Goal: Task Accomplishment & Management: Use online tool/utility

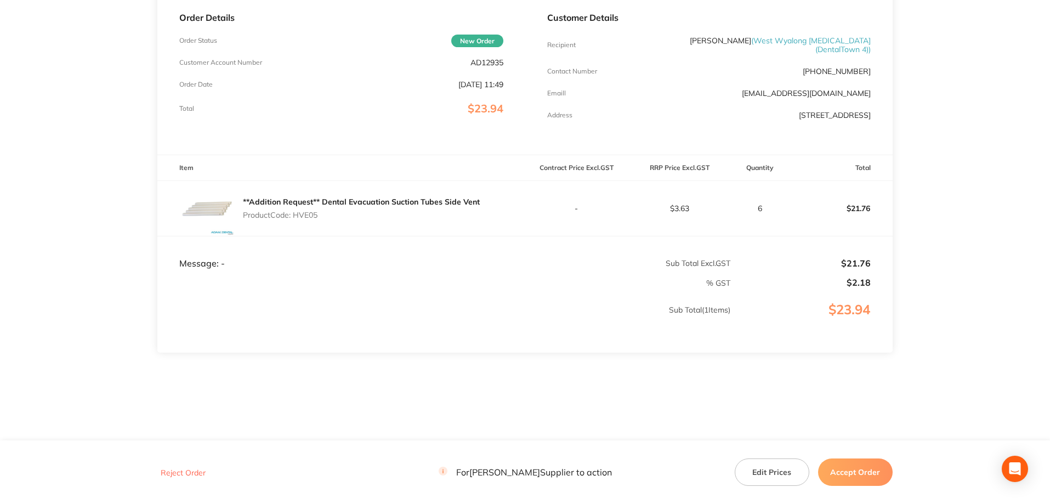
scroll to position [109, 0]
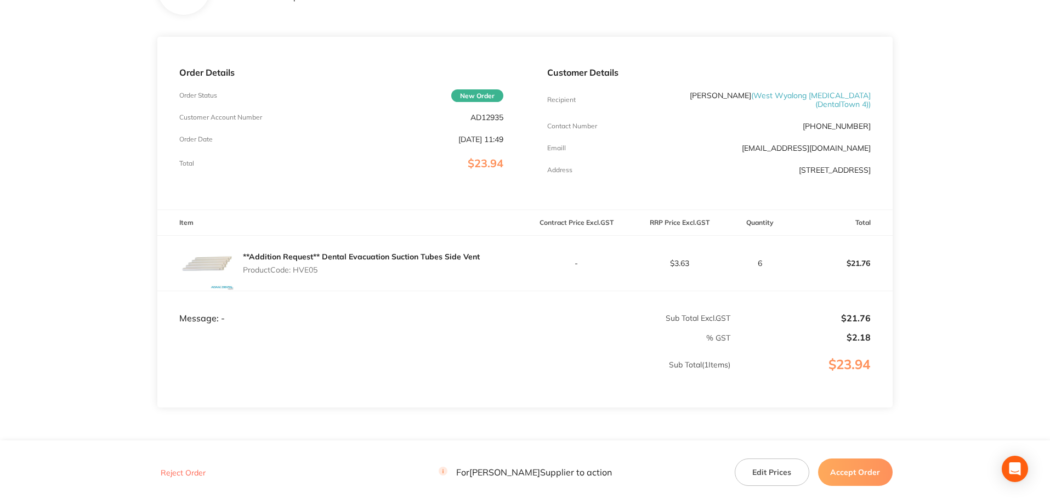
click at [483, 119] on p "AD12935" at bounding box center [486, 117] width 33 height 9
copy p "AD12935"
click at [305, 269] on p "Product Code: HVE05" at bounding box center [361, 269] width 237 height 9
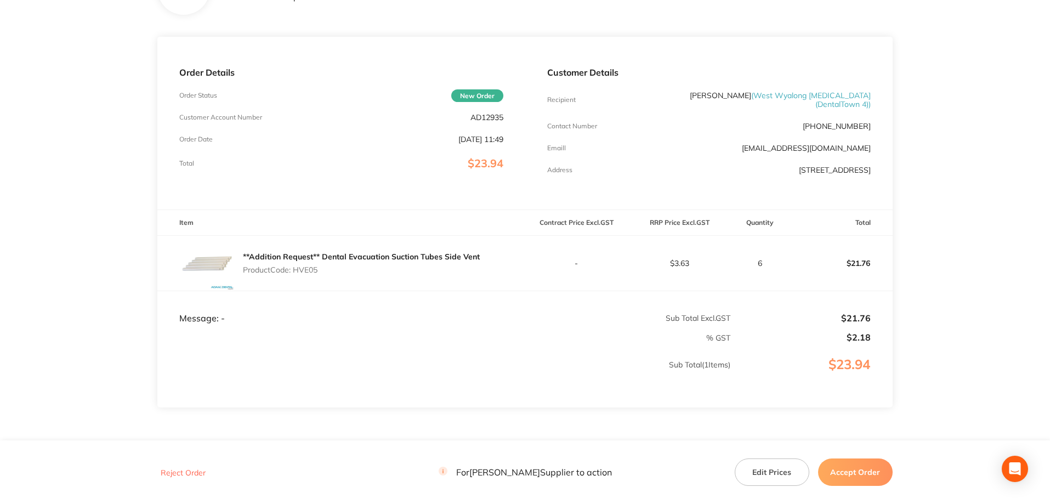
copy p "HVE05"
click at [305, 270] on p "Product Code: HVE05" at bounding box center [361, 269] width 237 height 9
click at [853, 474] on button "Accept Order" at bounding box center [855, 471] width 75 height 27
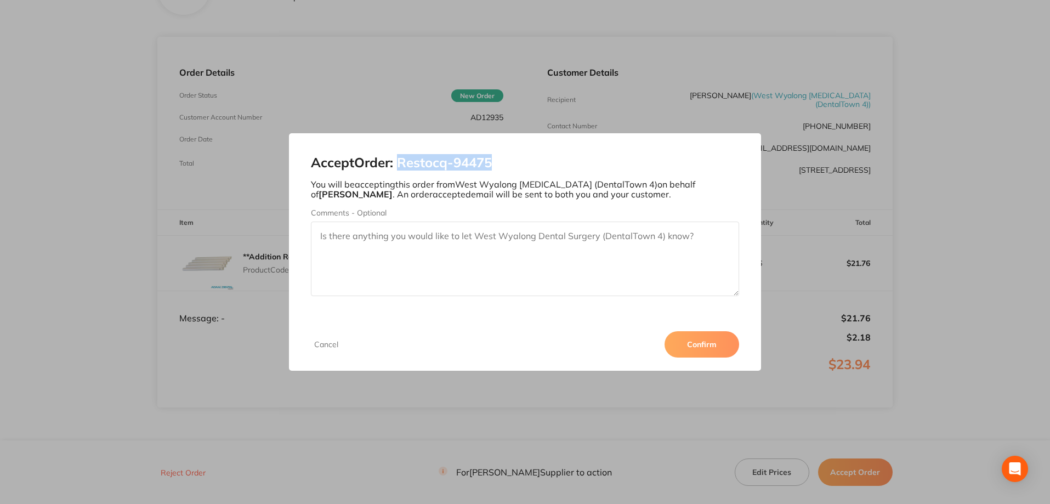
drag, startPoint x: 506, startPoint y: 157, endPoint x: 403, endPoint y: 163, distance: 103.2
click at [403, 163] on h2 "Accept Order: Restocq- 94475" at bounding box center [525, 162] width 429 height 15
copy h2 "Restocq- 94475"
click at [720, 343] on button "Confirm" at bounding box center [701, 344] width 75 height 26
